Goal: Task Accomplishment & Management: Manage account settings

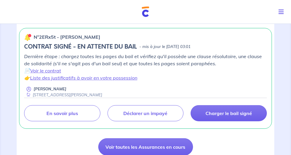
scroll to position [204, 0]
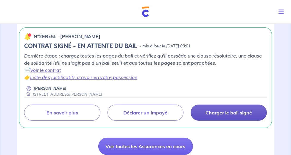
click at [239, 111] on p "Charger le bail signé" at bounding box center [229, 113] width 47 height 6
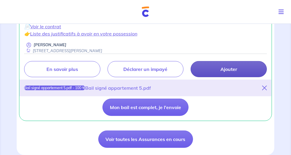
scroll to position [256, 0]
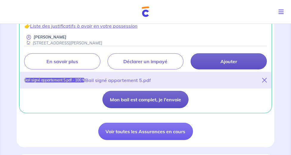
click at [153, 98] on button "Mon bail est complet, je l'envoie" at bounding box center [146, 99] width 86 height 17
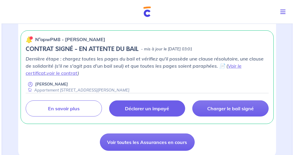
scroll to position [204, 0]
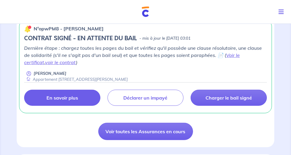
click at [68, 96] on p "En savoir plus" at bounding box center [63, 98] width 32 height 6
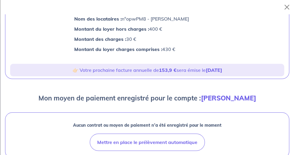
scroll to position [0, 0]
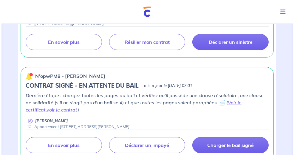
scroll to position [170, 0]
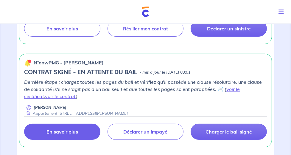
click at [66, 134] on link "En savoir plus" at bounding box center [62, 132] width 76 height 16
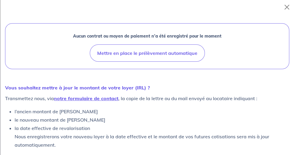
scroll to position [182, 0]
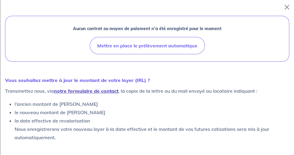
click at [76, 91] on link "notre formulaire de contact" at bounding box center [86, 91] width 64 height 6
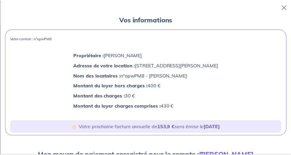
scroll to position [0, 0]
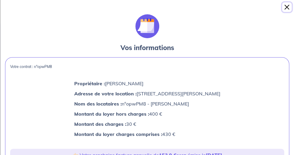
click at [285, 6] on button "Close" at bounding box center [287, 7] width 10 height 10
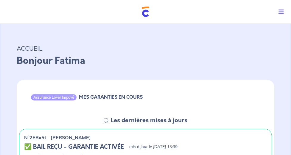
click at [282, 7] on button "Toggle navigation" at bounding box center [282, 12] width 17 height 16
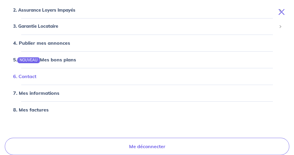
scroll to position [42, 0]
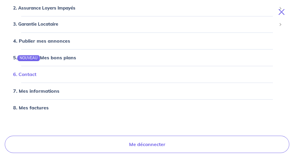
click at [31, 75] on link "6. Contact" at bounding box center [24, 74] width 23 height 6
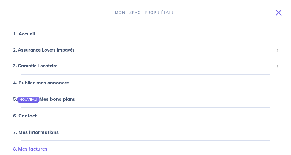
scroll to position [0, 0]
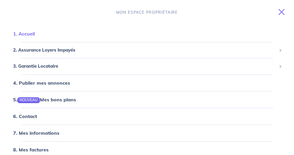
click at [27, 31] on link "1. Accueil" at bounding box center [24, 34] width 22 height 6
click at [27, 34] on link "1. Accueil" at bounding box center [24, 34] width 22 height 6
click at [281, 8] on button "Toggle navigation" at bounding box center [282, 12] width 23 height 16
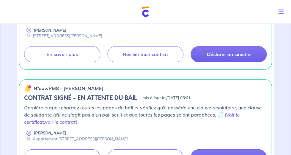
scroll to position [187, 0]
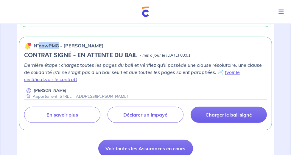
drag, startPoint x: 58, startPoint y: 45, endPoint x: 39, endPoint y: 47, distance: 19.5
click at [39, 47] on p "n°opwPM8 - [PERSON_NAME]" at bounding box center [69, 45] width 70 height 7
copy p "opwPM8"
drag, startPoint x: 63, startPoint y: 45, endPoint x: 101, endPoint y: 47, distance: 38.2
click at [101, 47] on p "n°opwPM8 - [PERSON_NAME]" at bounding box center [69, 45] width 70 height 7
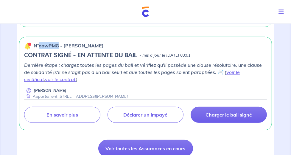
copy p "Ismail GUIDOUM"
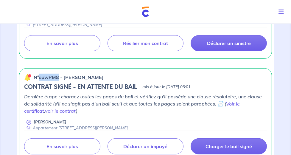
scroll to position [85, 0]
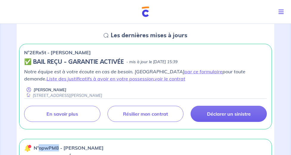
click at [283, 14] on icon "Toggle navigation" at bounding box center [281, 12] width 5 height 6
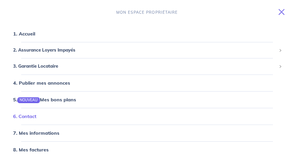
click at [33, 115] on link "6. Contact" at bounding box center [24, 116] width 23 height 6
click at [280, 12] on icon "Toggle navigation" at bounding box center [282, 12] width 6 height 6
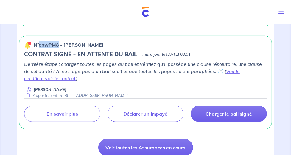
scroll to position [170, 0]
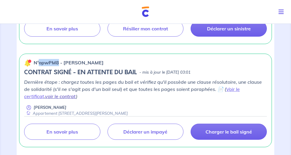
click at [76, 93] on link "voir le contrat" at bounding box center [60, 96] width 31 height 6
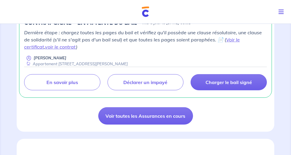
scroll to position [273, 0]
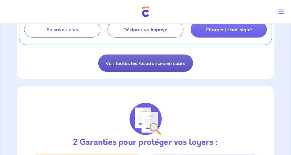
click at [152, 64] on link "Voir toutes les Assurances en cours" at bounding box center [145, 63] width 95 height 17
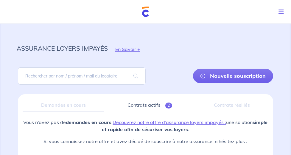
click at [282, 11] on icon "Toggle navigation" at bounding box center [281, 12] width 5 height 6
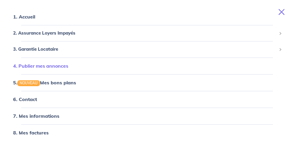
scroll to position [42, 0]
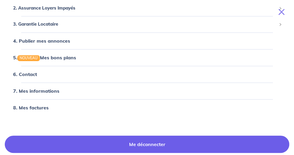
click at [126, 141] on link "Me déconnecter" at bounding box center [147, 144] width 285 height 17
